Goal: Navigation & Orientation: Find specific page/section

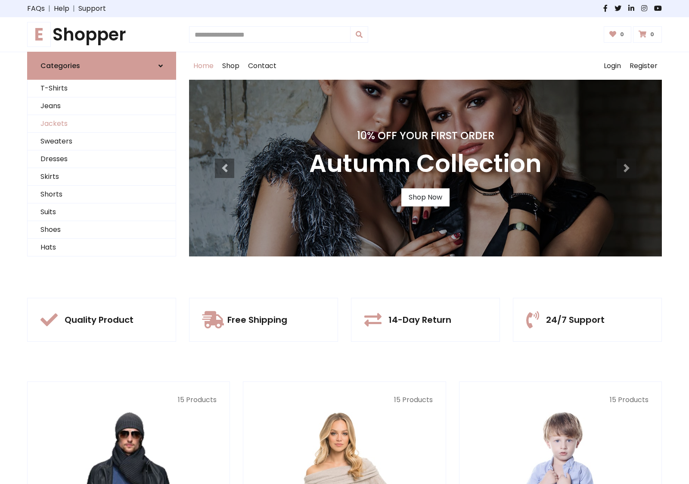
click at [102, 124] on link "Jackets" at bounding box center [102, 124] width 148 height 18
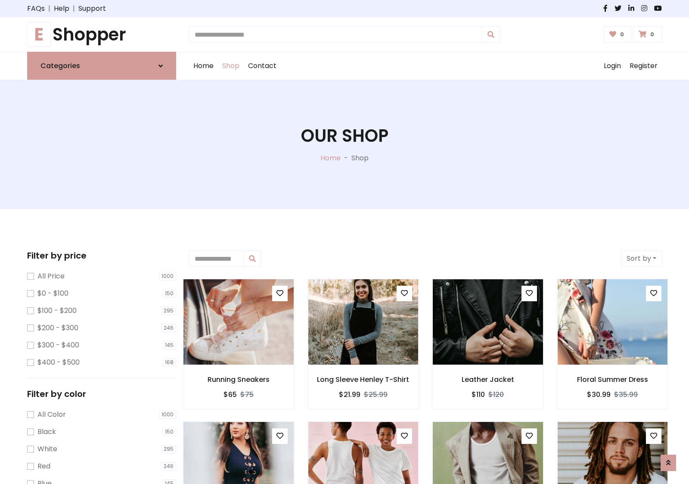
scroll to position [390, 0]
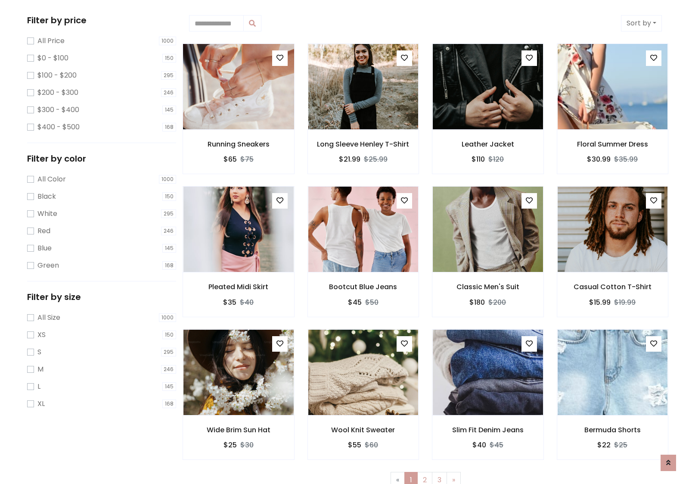
scroll to position [0, 0]
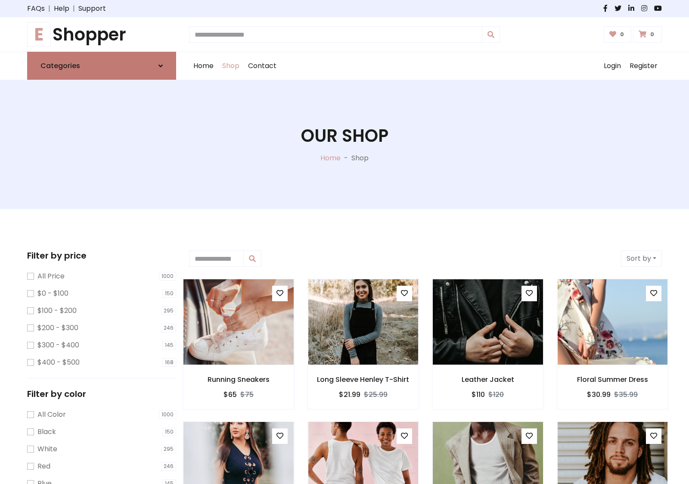
click at [102, 65] on link "Categories" at bounding box center [101, 66] width 149 height 28
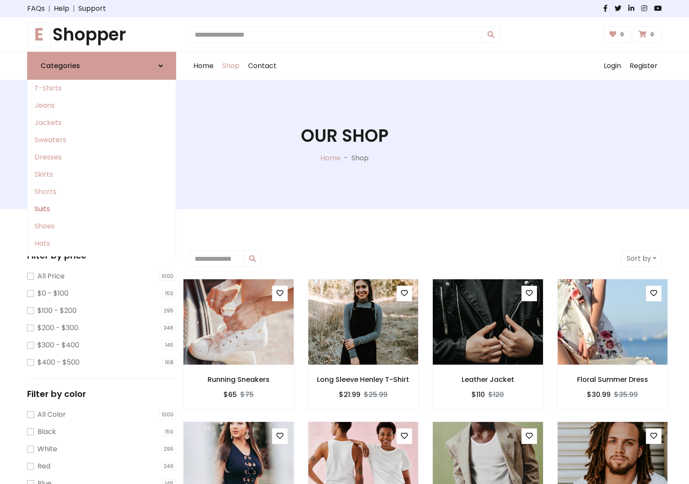
click at [102, 209] on link "Suits" at bounding box center [102, 208] width 148 height 17
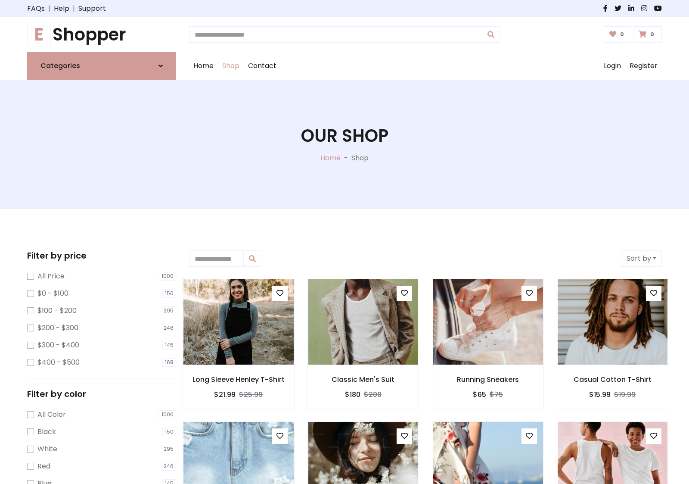
scroll to position [476, 0]
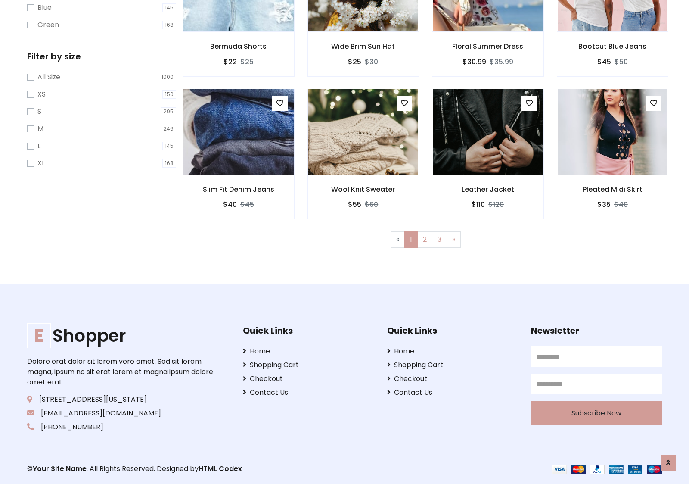
click at [238, 131] on img at bounding box center [238, 131] width 132 height 207
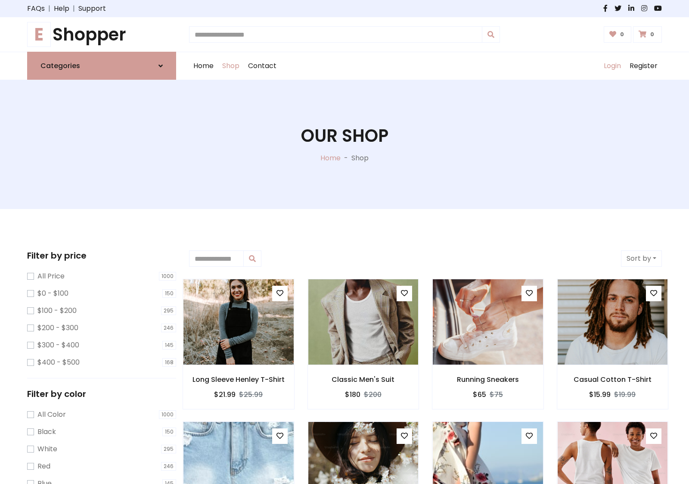
click at [612, 66] on link "Login" at bounding box center [613, 66] width 26 height 28
click at [161, 65] on icon at bounding box center [161, 65] width 4 height 7
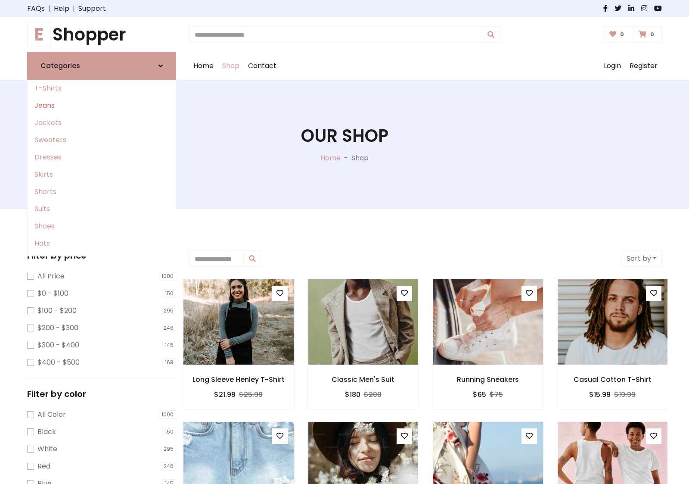
click at [102, 106] on link "Jeans" at bounding box center [102, 105] width 148 height 17
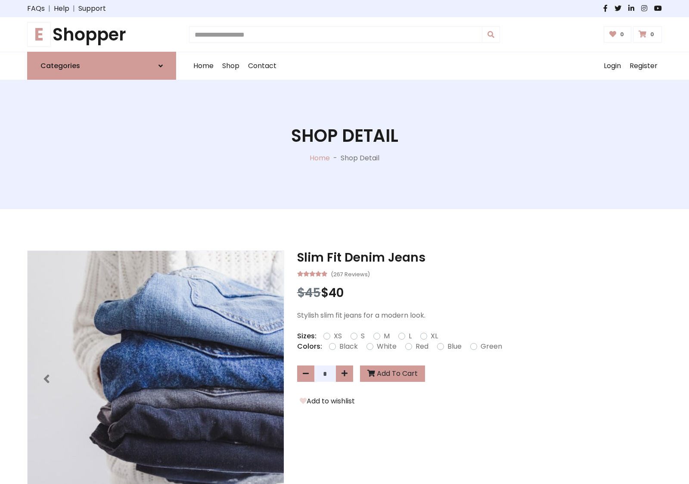
scroll to position [611, 0]
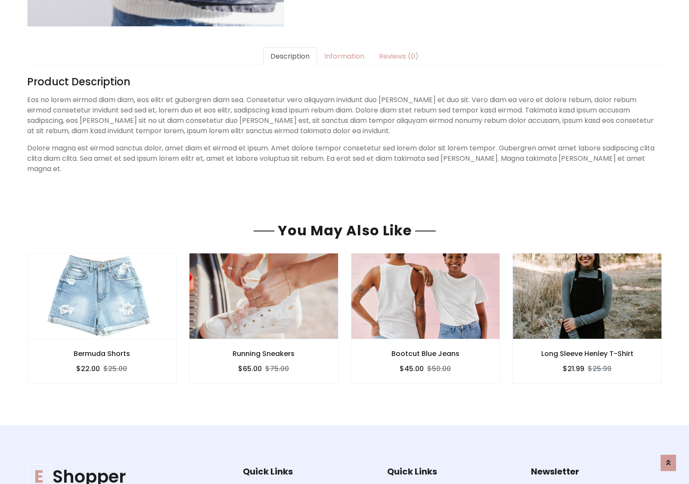
scroll to position [611, 0]
